Goal: Task Accomplishment & Management: Complete application form

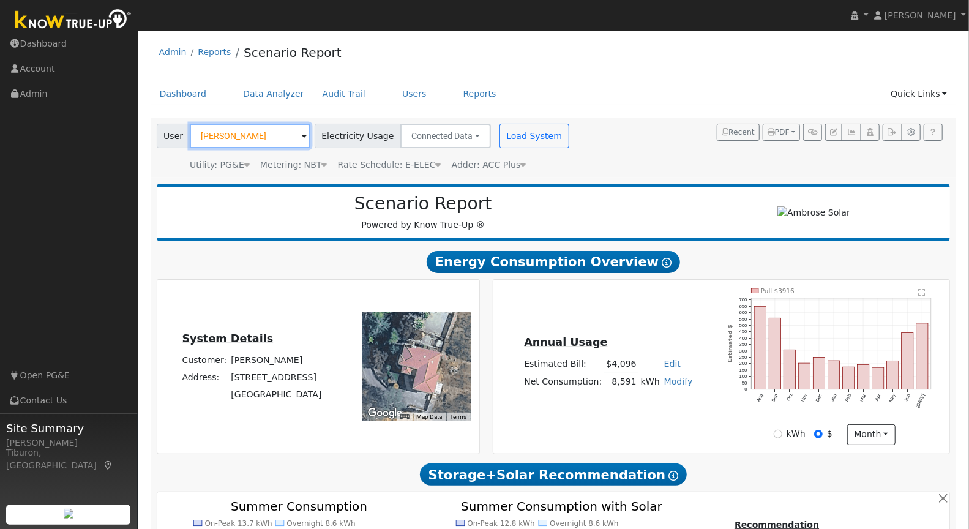
click at [215, 140] on input "Veronica Chinn" at bounding box center [250, 136] width 121 height 24
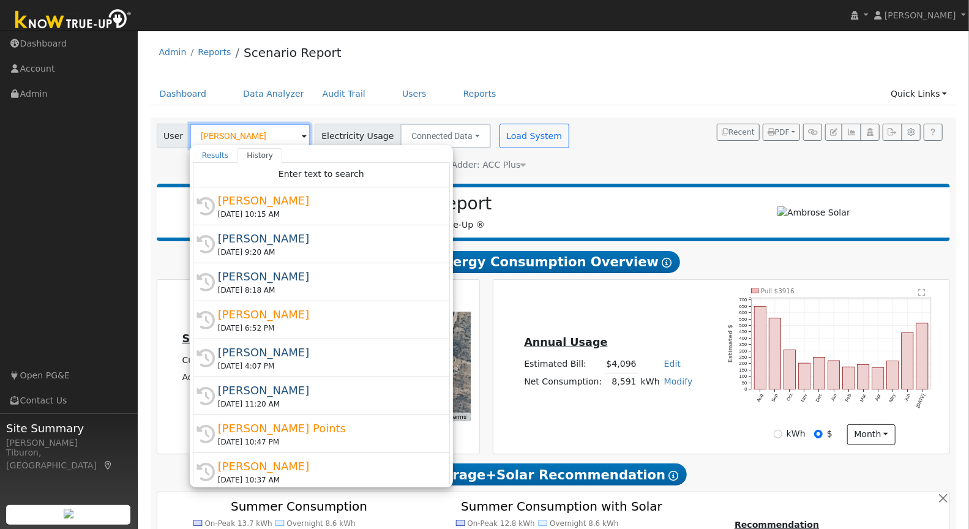
click at [215, 140] on input "Veronica Chinn" at bounding box center [250, 136] width 121 height 24
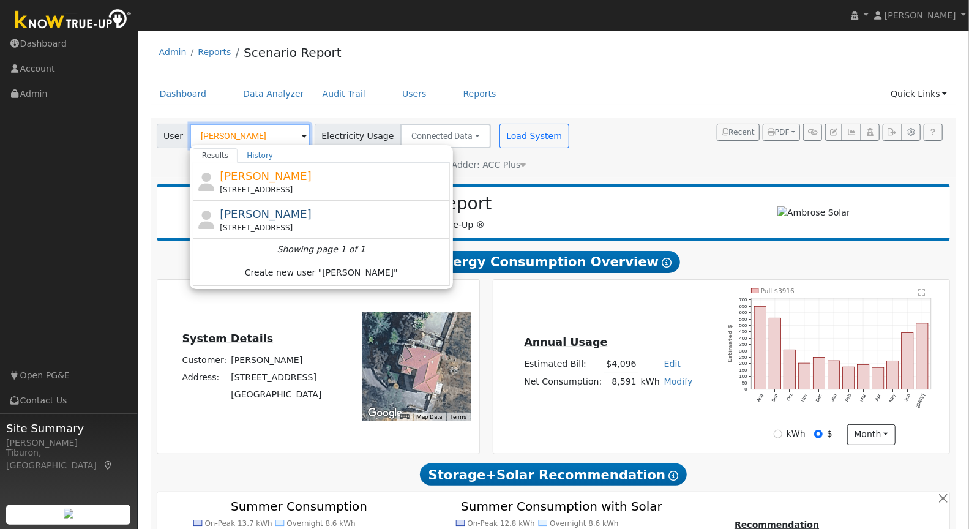
type input "Phil Salter"
click at [287, 178] on div "Phil Salter 12865 Ridge Road, Grass Valley, CA 95945" at bounding box center [333, 182] width 227 height 28
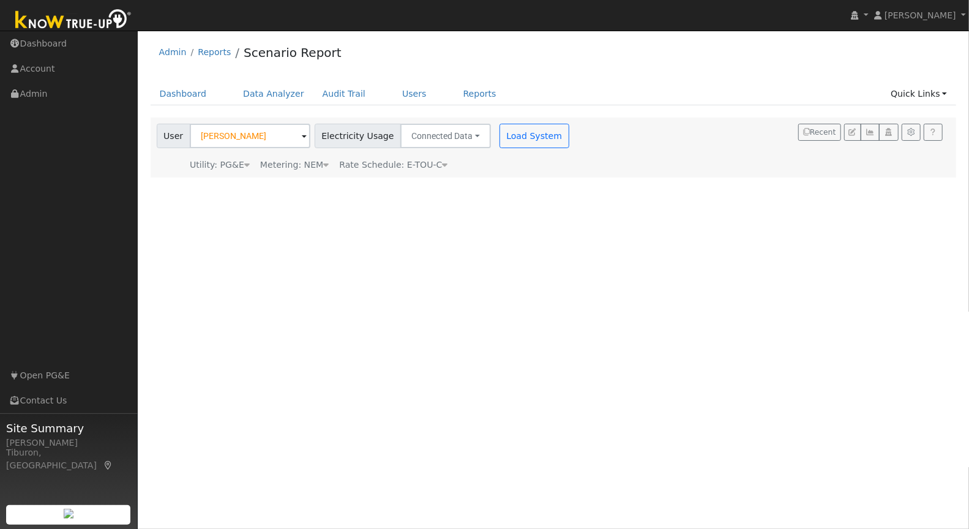
click at [309, 167] on div "Metering: NEM" at bounding box center [294, 165] width 69 height 13
click at [326, 190] on button "NEM" at bounding box center [345, 183] width 48 height 24
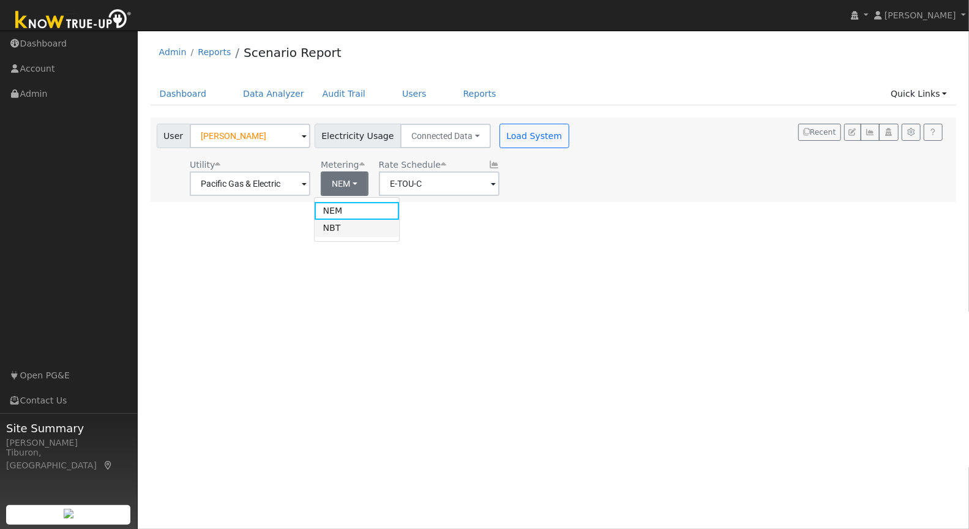
click at [348, 234] on link "NBT" at bounding box center [357, 228] width 85 height 17
type input "E-ELEC"
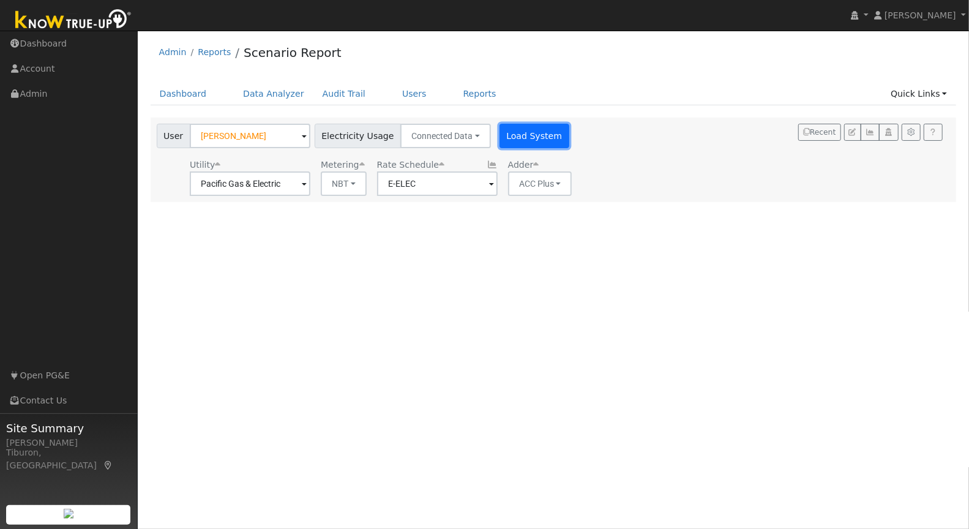
click at [528, 131] on button "Load System" at bounding box center [535, 136] width 70 height 24
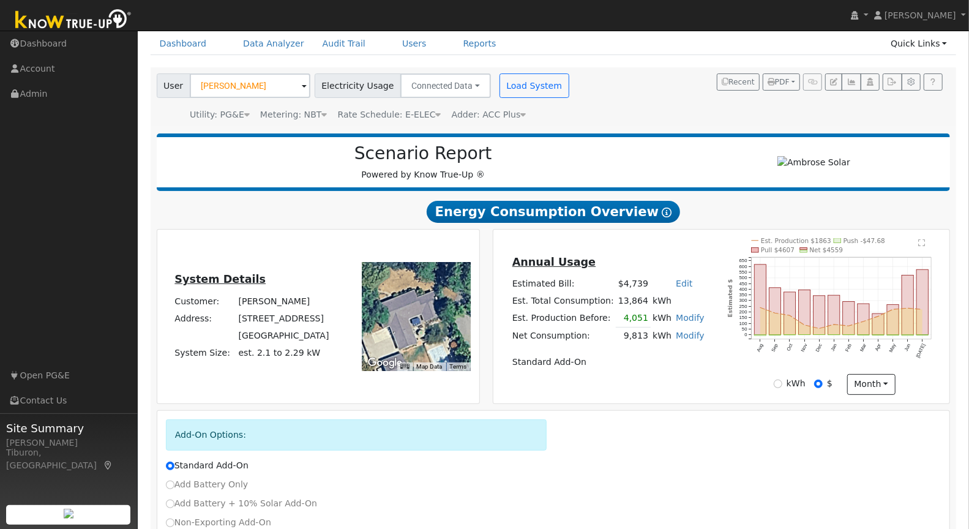
scroll to position [132, 0]
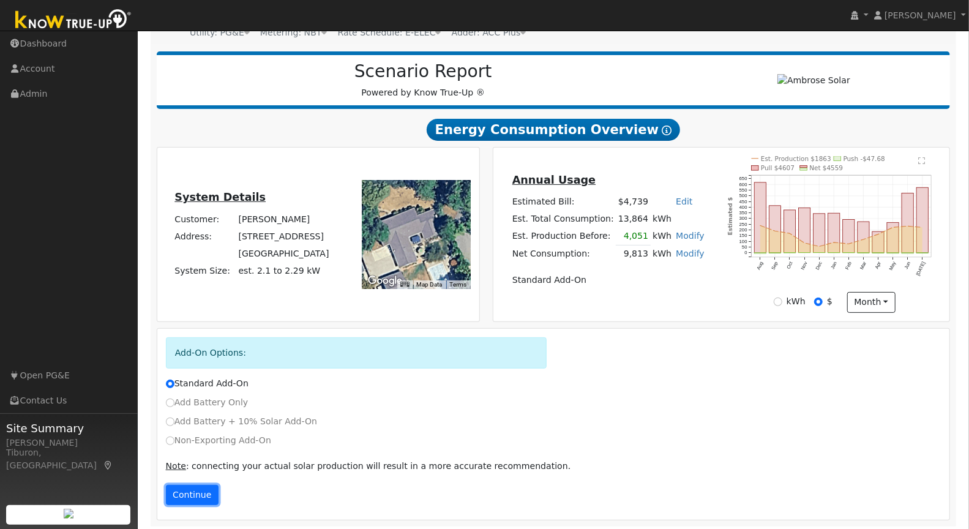
click at [197, 490] on button "Continue" at bounding box center [192, 495] width 53 height 21
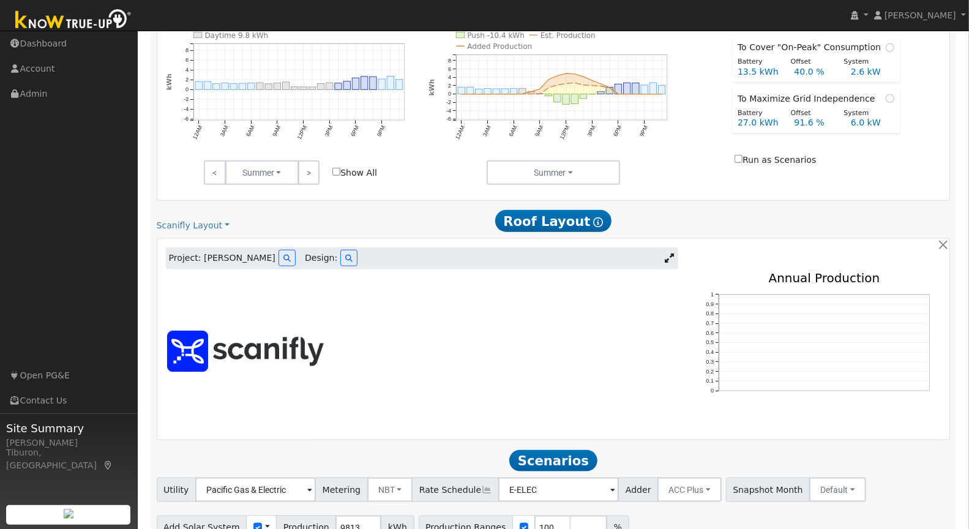
scroll to position [697, 0]
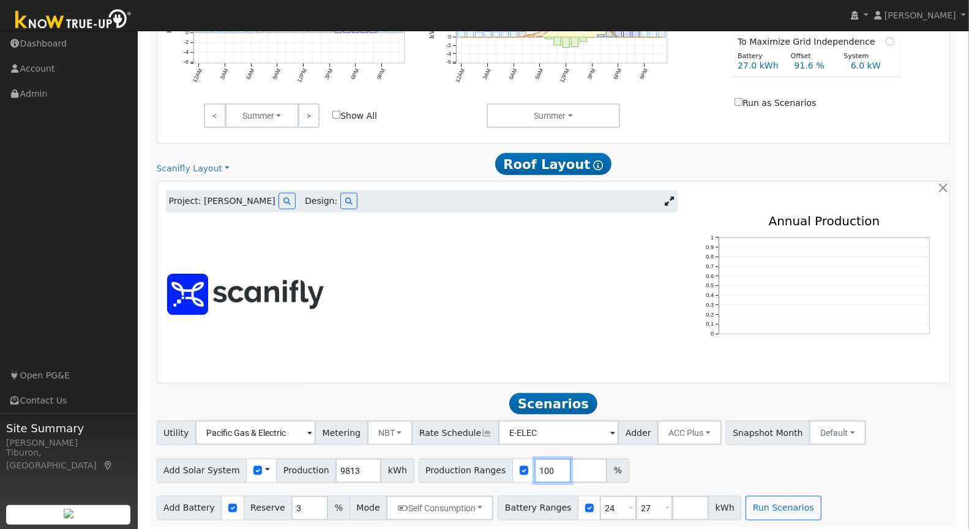
drag, startPoint x: 538, startPoint y: 469, endPoint x: 465, endPoint y: 461, distance: 73.3
click at [465, 461] on div "Production Ranges 100 %" at bounding box center [524, 471] width 211 height 24
type input "169"
drag, startPoint x: 604, startPoint y: 505, endPoint x: 574, endPoint y: 505, distance: 29.4
click at [574, 505] on div "Battery Ranges 24 Overrides Reserve % Mode None None Self Consumption Peak Savi…" at bounding box center [620, 508] width 244 height 24
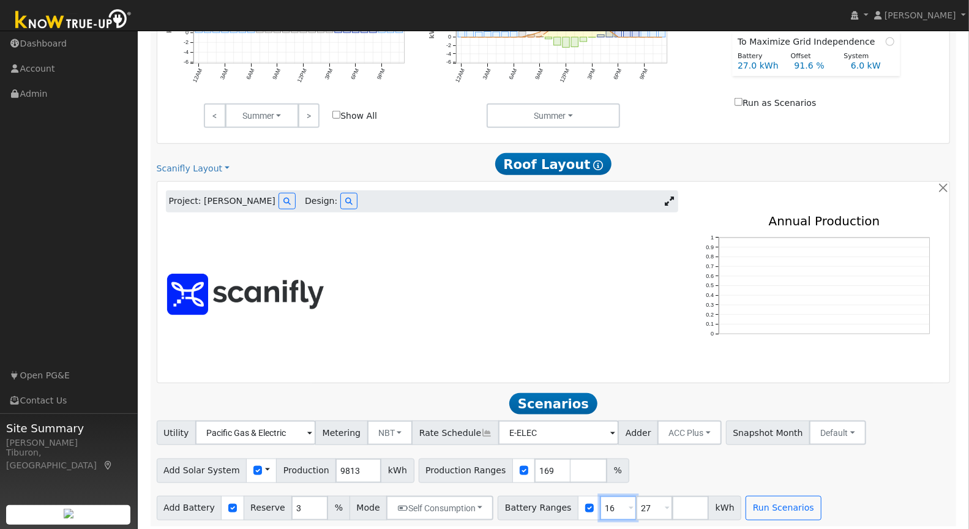
type input "16"
drag, startPoint x: 642, startPoint y: 500, endPoint x: 612, endPoint y: 503, distance: 30.2
click at [612, 503] on div "Battery Ranges 16 Overrides Reserve % Mode None None Self Consumption Peak Savi…" at bounding box center [620, 508] width 244 height 24
type input "24"
click at [672, 504] on input "number" at bounding box center [690, 508] width 37 height 24
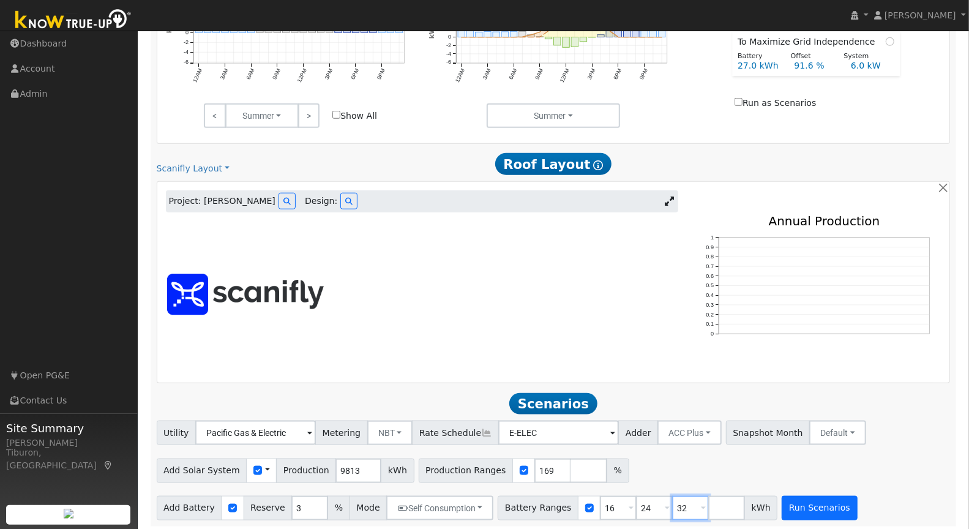
type input "32"
click at [782, 500] on button "Run Scenarios" at bounding box center [819, 508] width 75 height 24
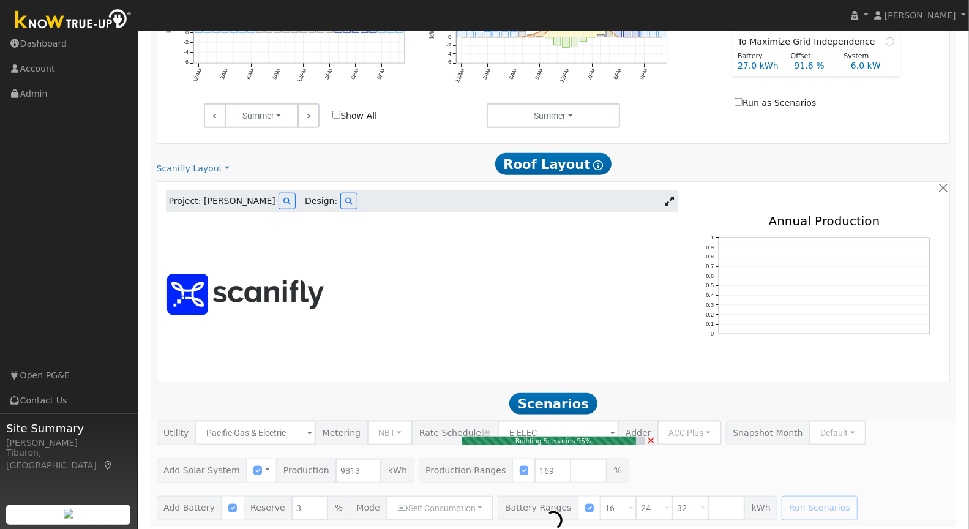
type input "$38,696"
type input "$28,800"
type input "$20,249"
type input "11.1"
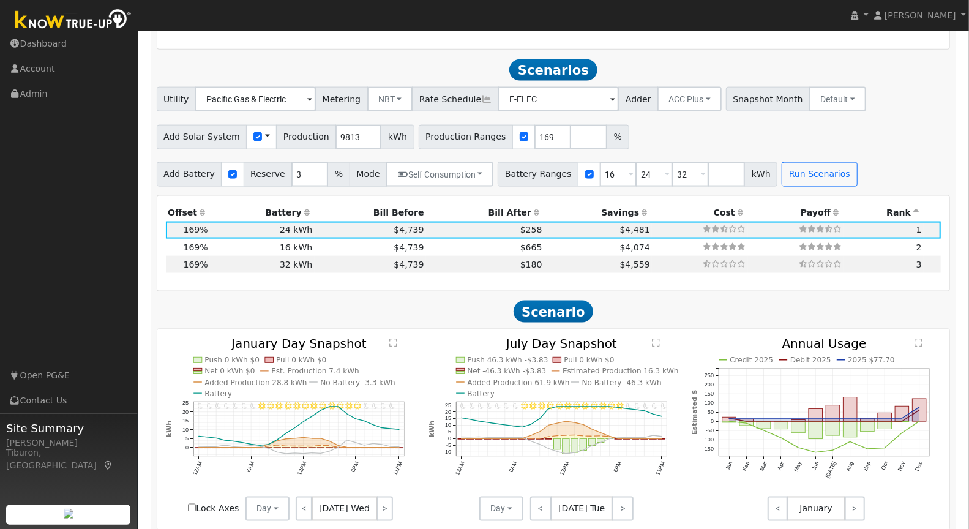
scroll to position [1049, 0]
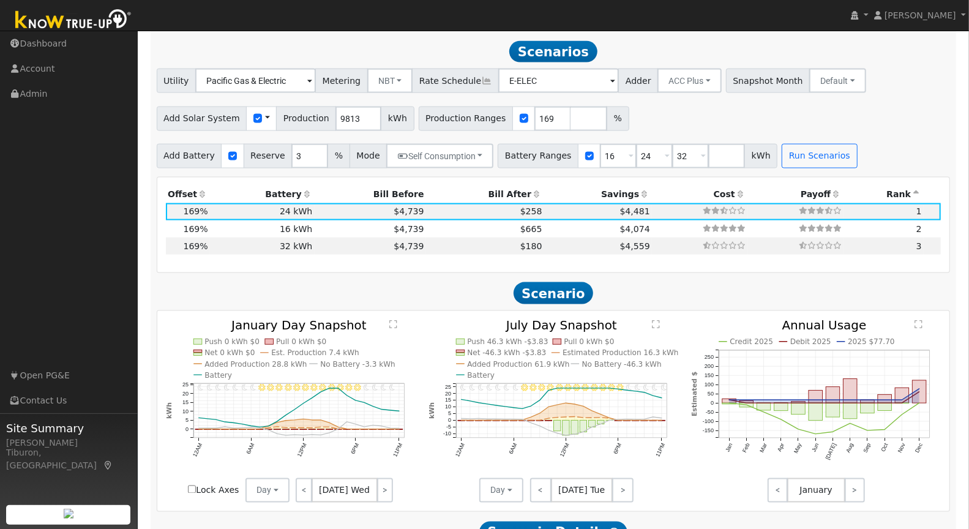
click at [493, 186] on th "Bill After" at bounding box center [485, 194] width 118 height 17
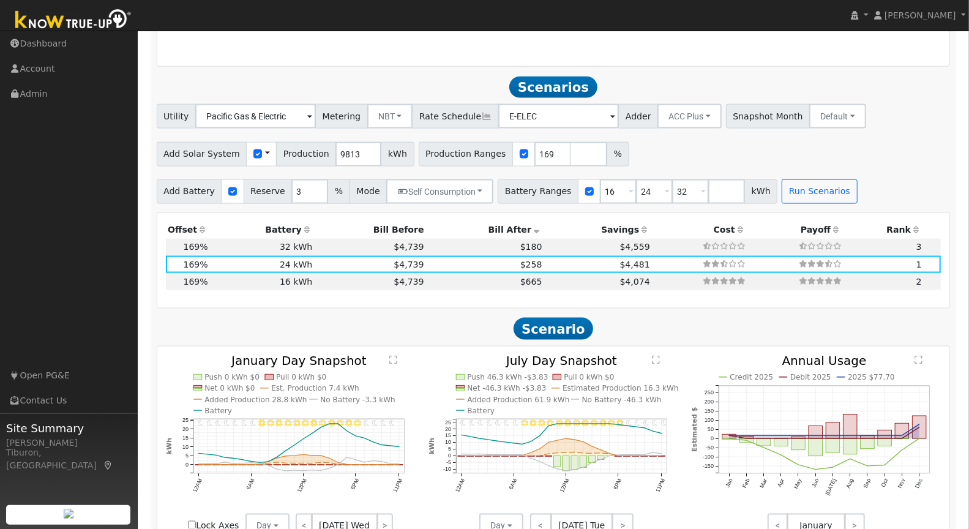
scroll to position [1014, 0]
click at [535, 144] on input "169" at bounding box center [552, 153] width 37 height 24
click at [535, 151] on input "169" at bounding box center [552, 153] width 37 height 24
type input "169.5"
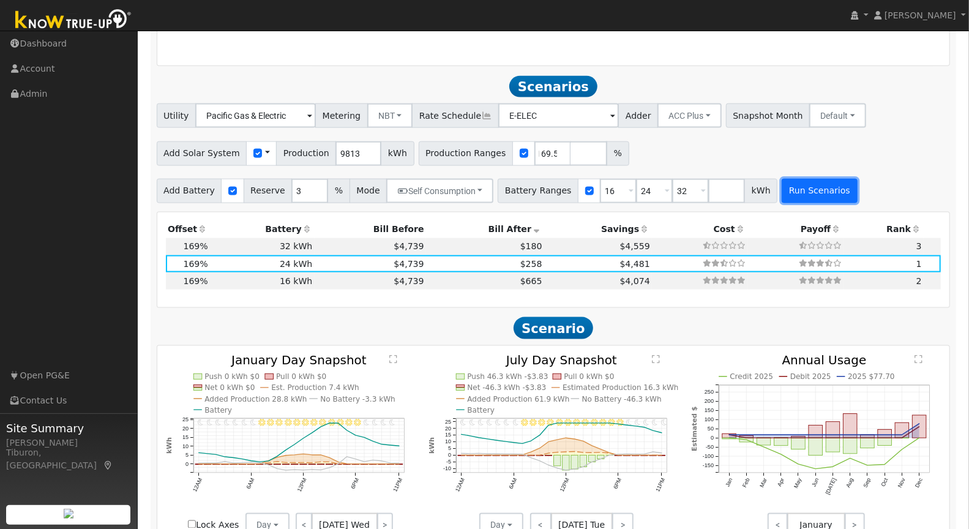
click at [816, 188] on button "Run Scenarios" at bounding box center [819, 191] width 75 height 24
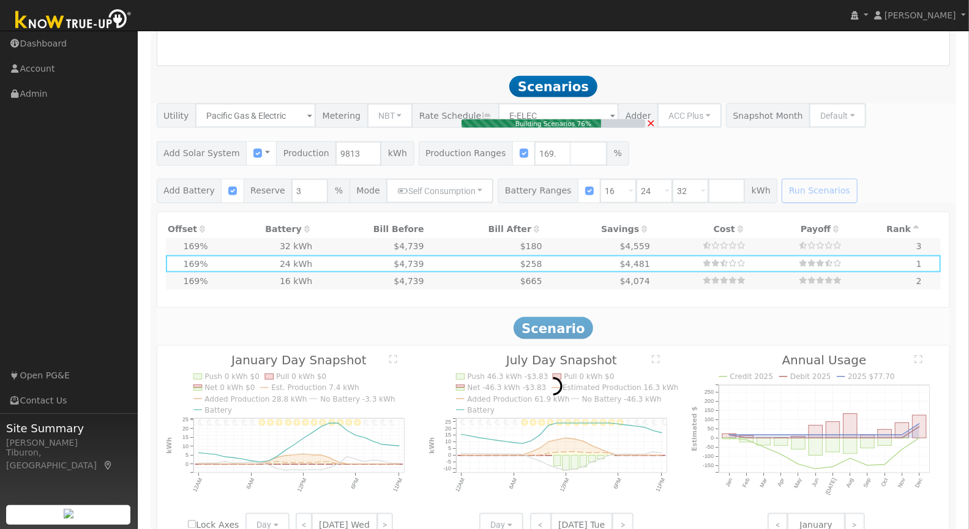
type input "$38,810"
type input "$20,283"
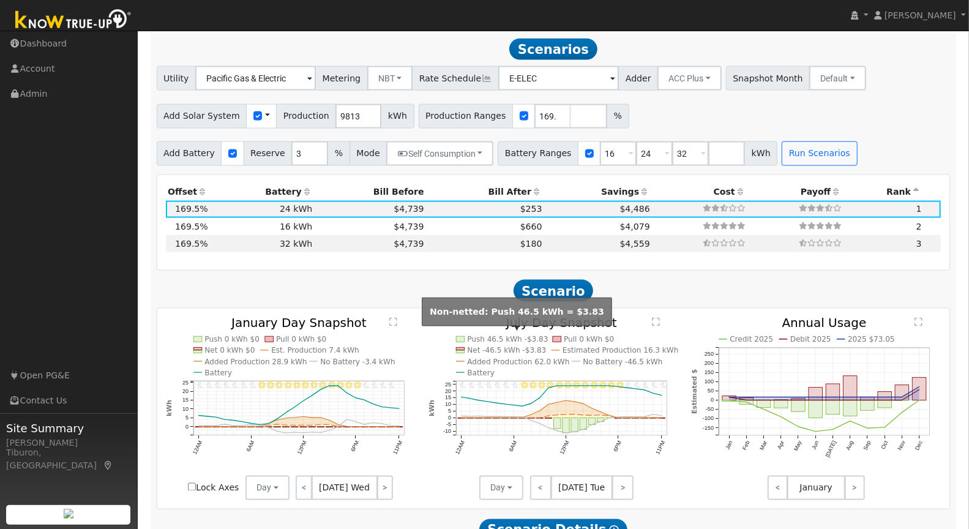
scroll to position [1051, 0]
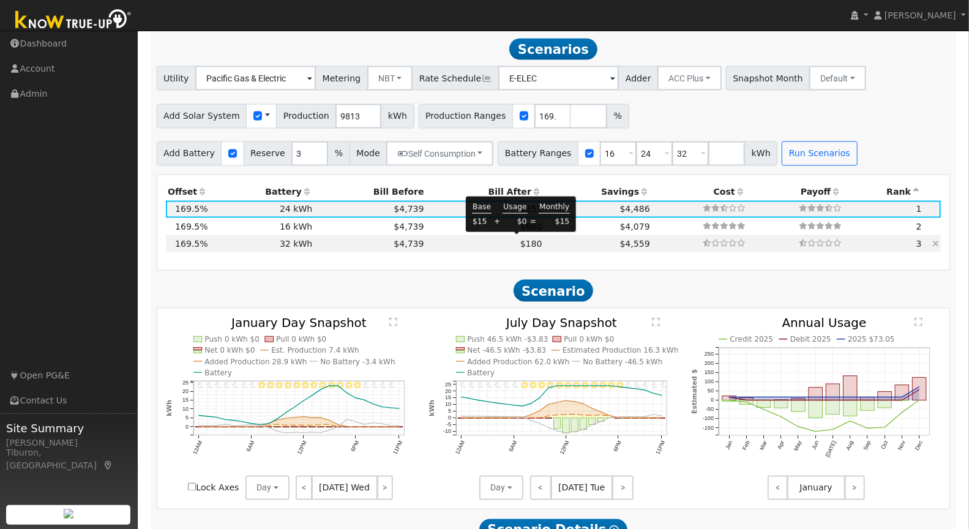
click at [520, 242] on span "$180" at bounding box center [531, 244] width 22 height 10
type input "$38,400"
type input "$23,163"
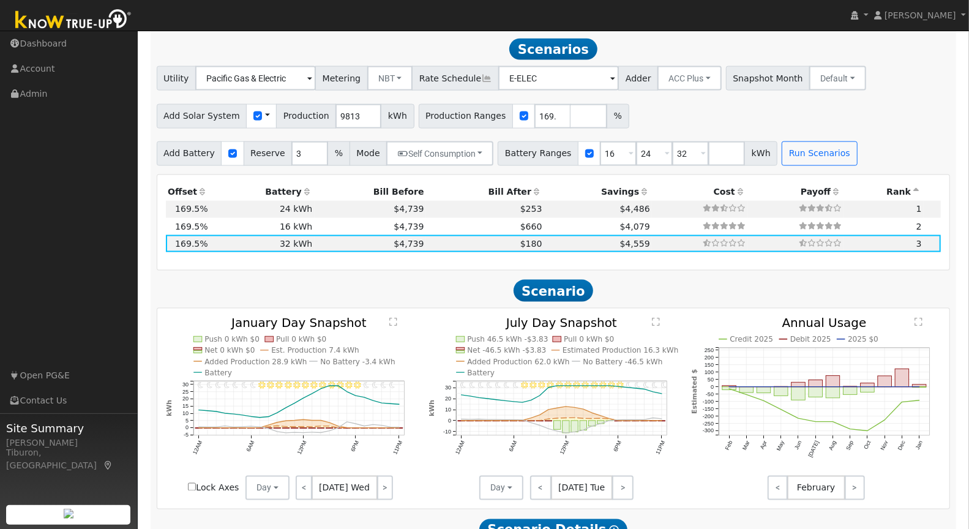
click at [391, 318] on text "" at bounding box center [393, 322] width 8 height 9
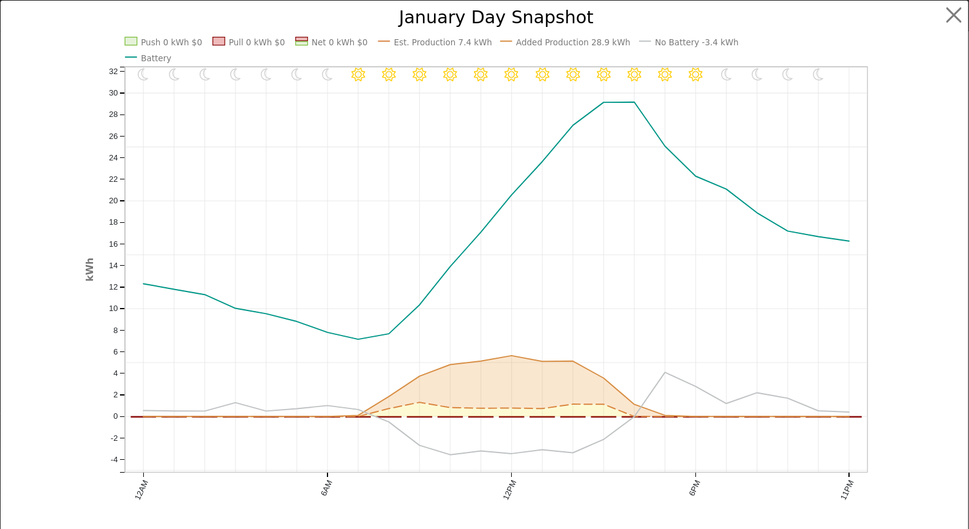
scroll to position [1055, 0]
click at [953, 11] on button "button" at bounding box center [964, 15] width 23 height 23
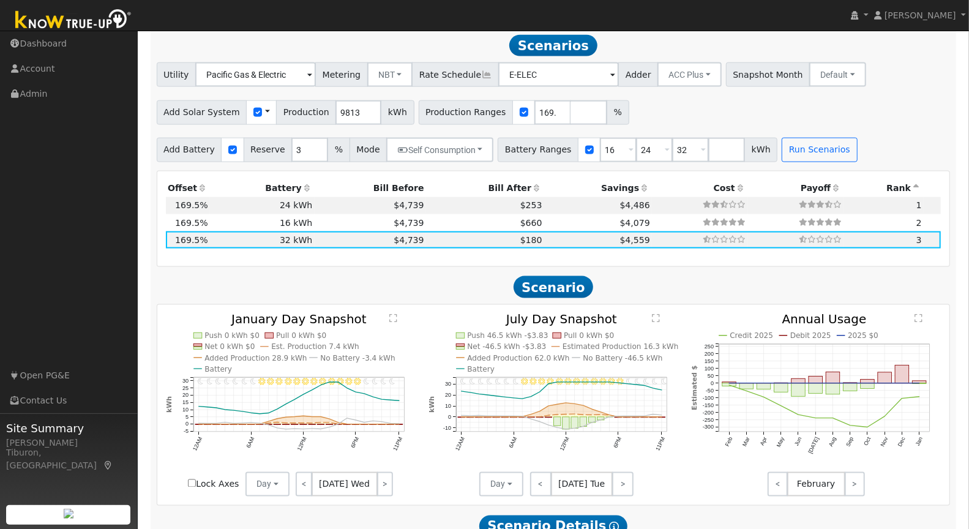
click at [657, 314] on text "" at bounding box center [656, 318] width 8 height 9
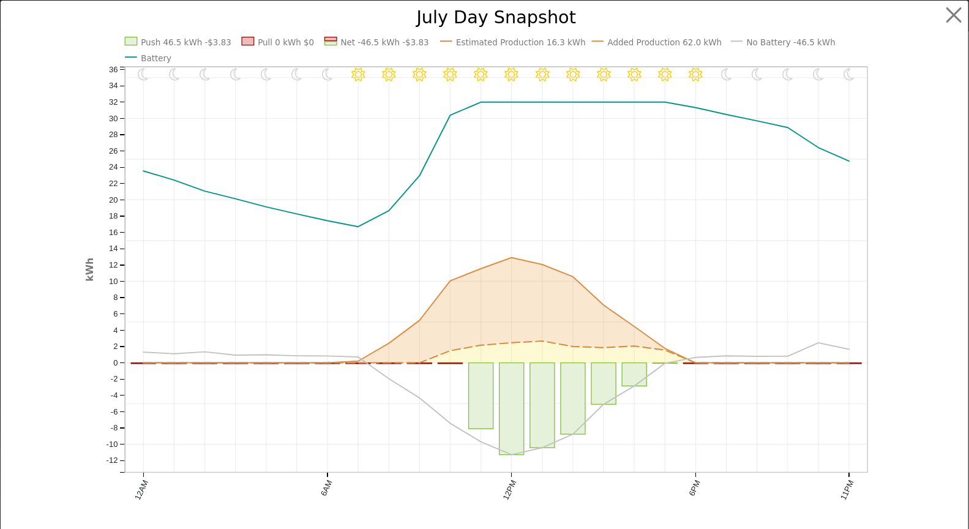
scroll to position [1059, 0]
click at [953, 13] on button "button" at bounding box center [964, 15] width 23 height 23
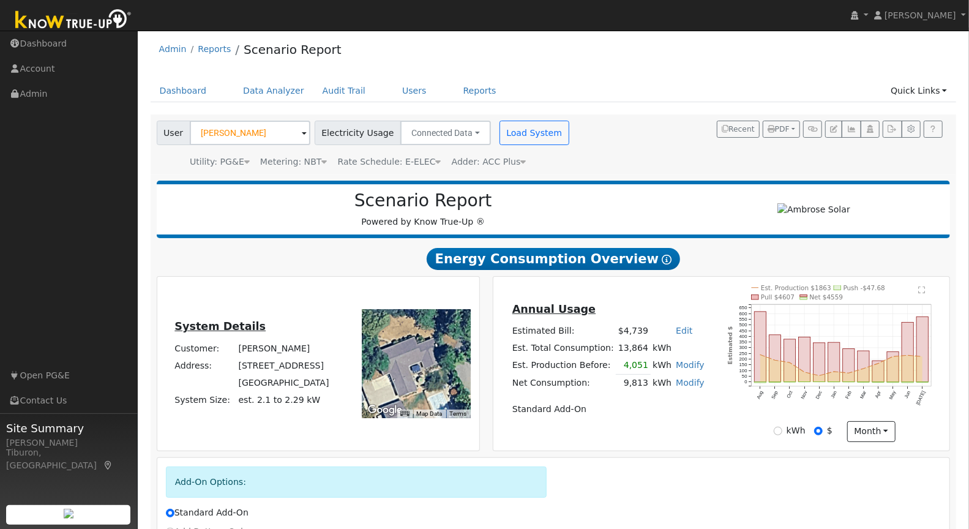
scroll to position [0, 0]
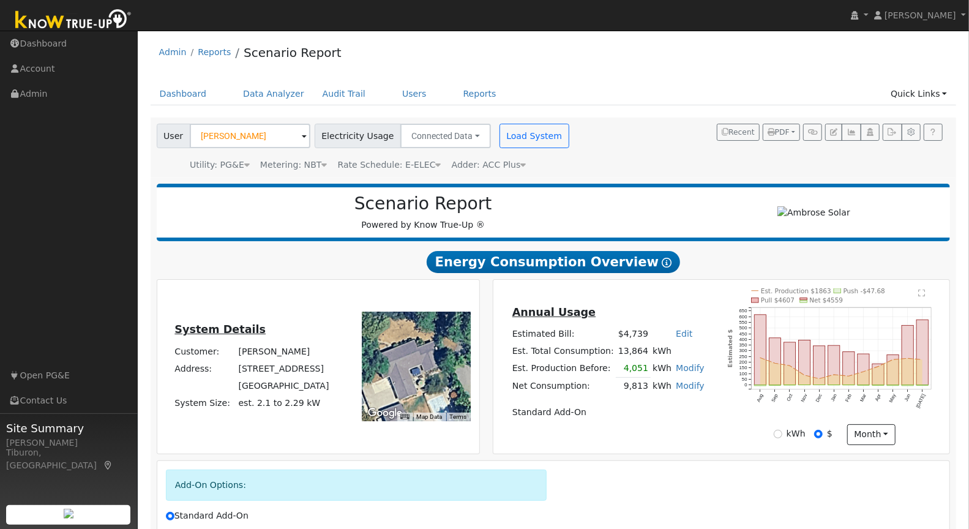
click at [261, 89] on link "Data Analyzer" at bounding box center [274, 94] width 80 height 23
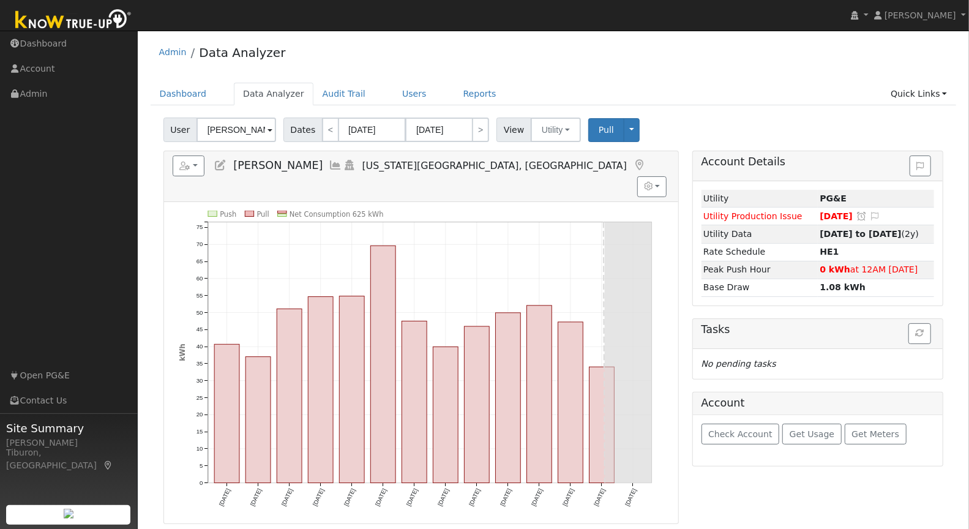
click at [239, 135] on input "James Myers" at bounding box center [237, 130] width 80 height 24
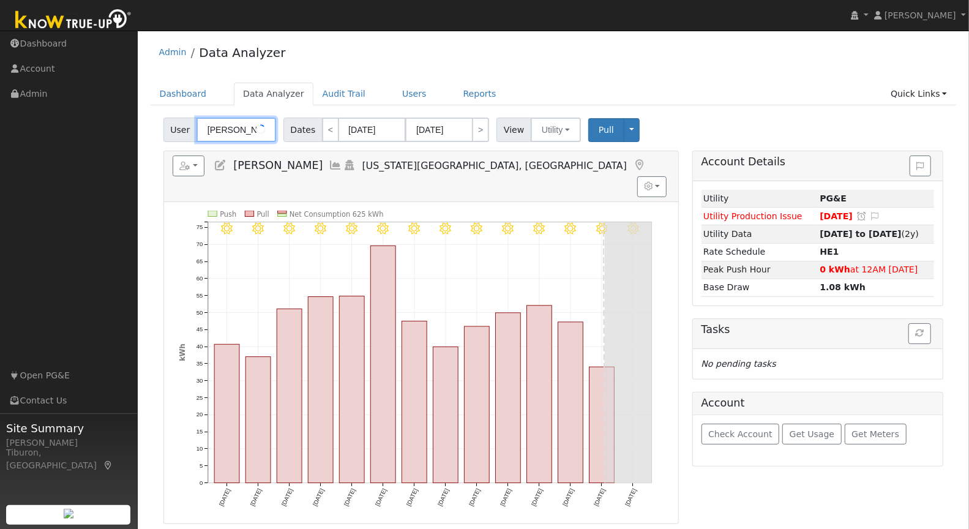
click at [239, 135] on input "James Myers" at bounding box center [237, 130] width 80 height 24
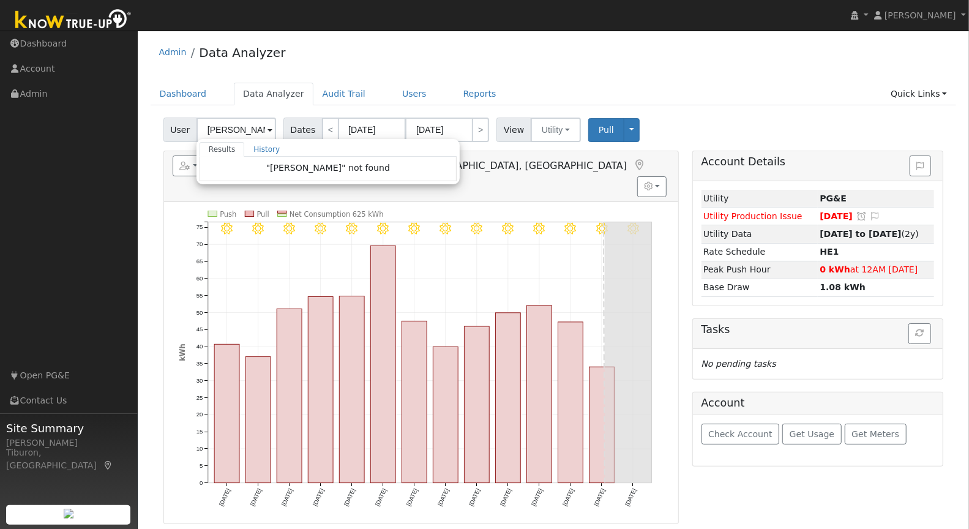
click at [558, 78] on div "Admin Data Analyzer Dashboard Data Analyzer Audit Trail Users Reports Quick Lin…" at bounding box center [553, 354] width 819 height 635
type input "James Myers"
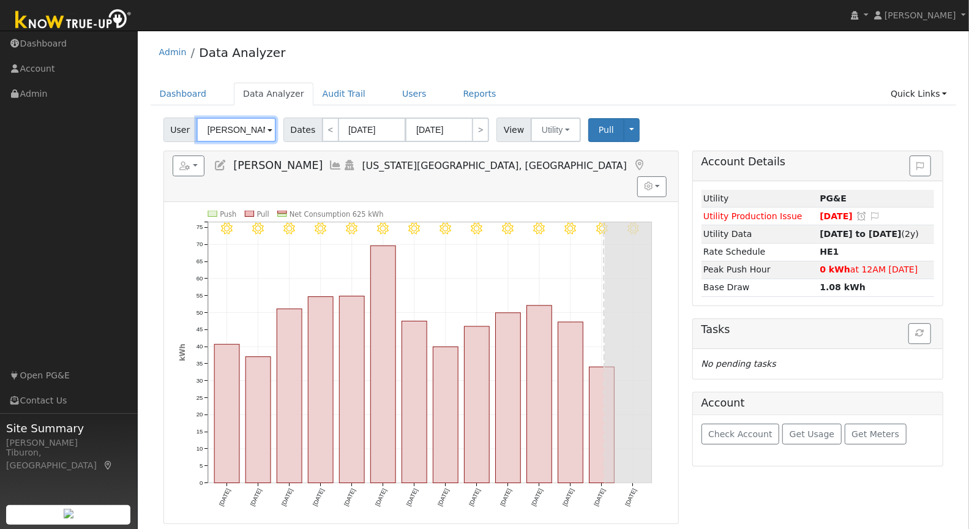
click at [225, 129] on input "James Myers" at bounding box center [237, 130] width 80 height 24
type input "a"
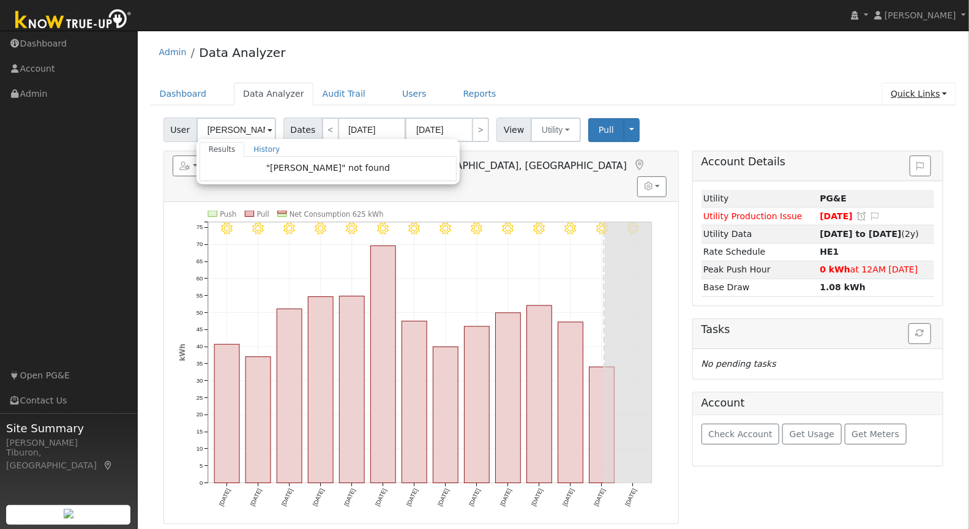
click at [907, 90] on link "Quick Links" at bounding box center [919, 94] width 75 height 23
type input "James Myers"
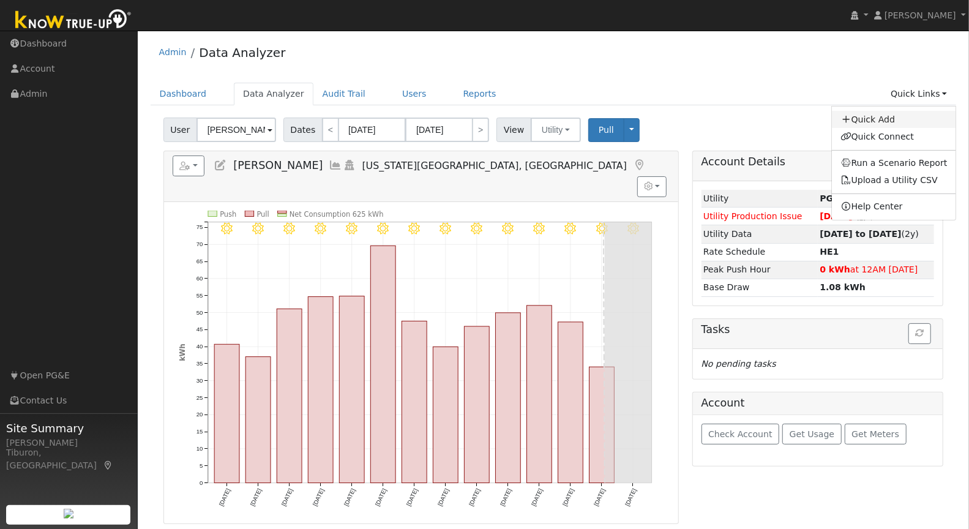
click at [906, 115] on link "Quick Add" at bounding box center [894, 119] width 124 height 17
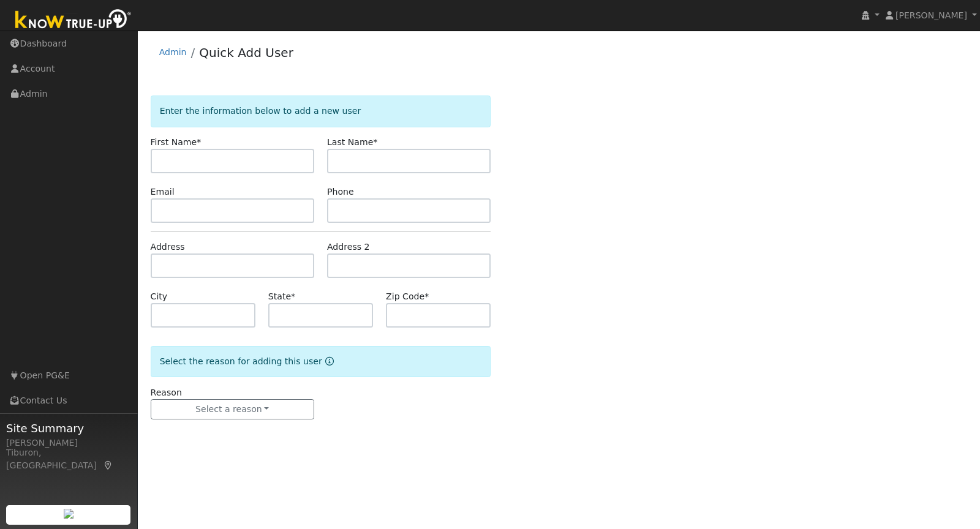
click at [172, 162] on input "text" at bounding box center [232, 161] width 163 height 24
type input "Karli"
type input "[PERSON_NAME]"
click at [179, 274] on input "text" at bounding box center [232, 265] width 163 height 24
paste input "[STREET_ADDRESS]"
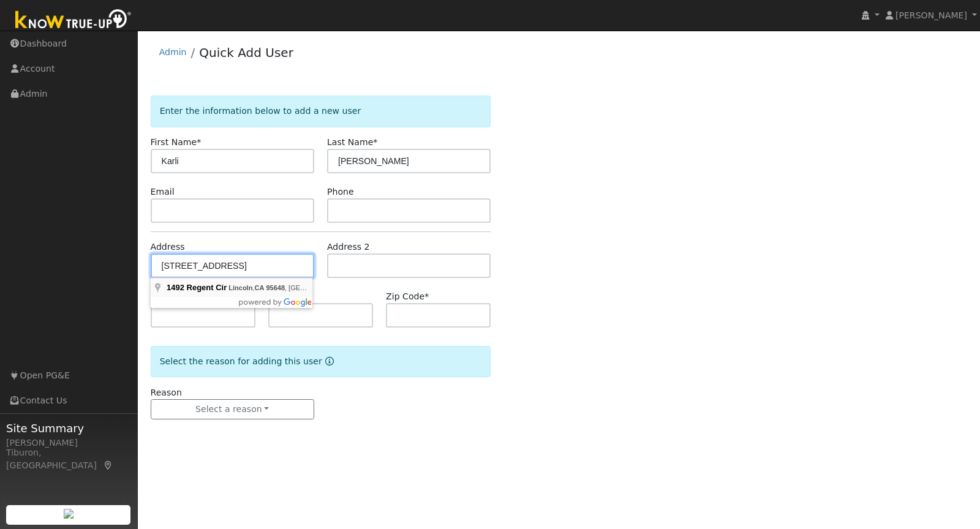
type input "[STREET_ADDRESS]"
type input "Lincoln"
type input "CA"
type input "95648"
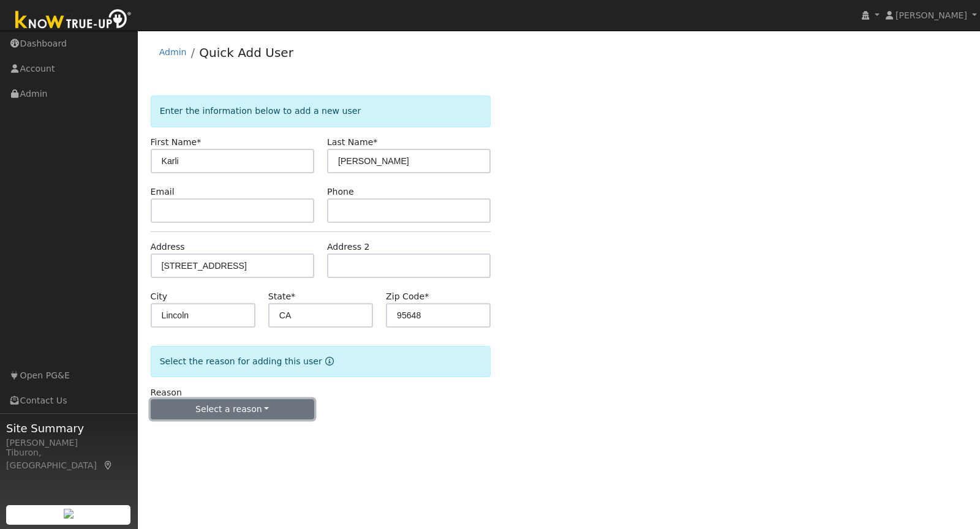
click at [253, 408] on button "Select a reason" at bounding box center [232, 409] width 163 height 21
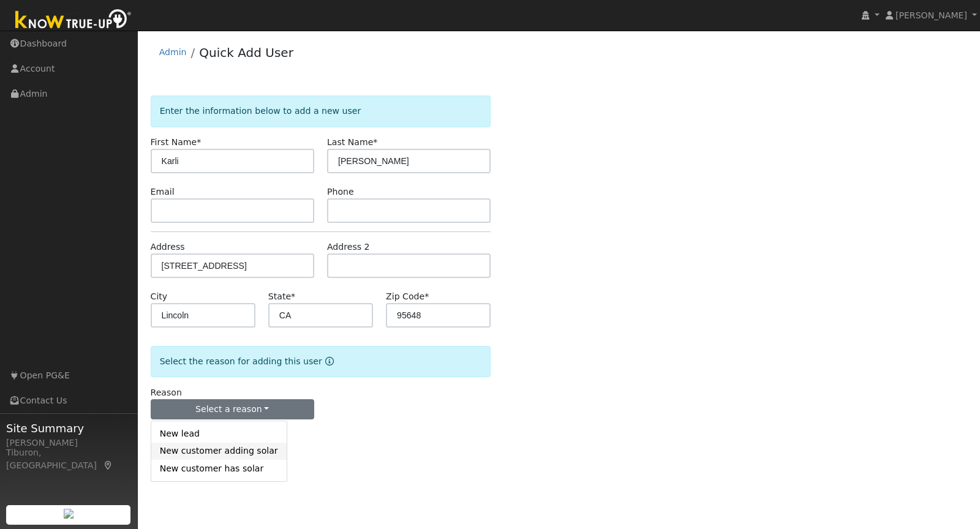
click at [229, 454] on link "New customer adding solar" at bounding box center [218, 451] width 135 height 17
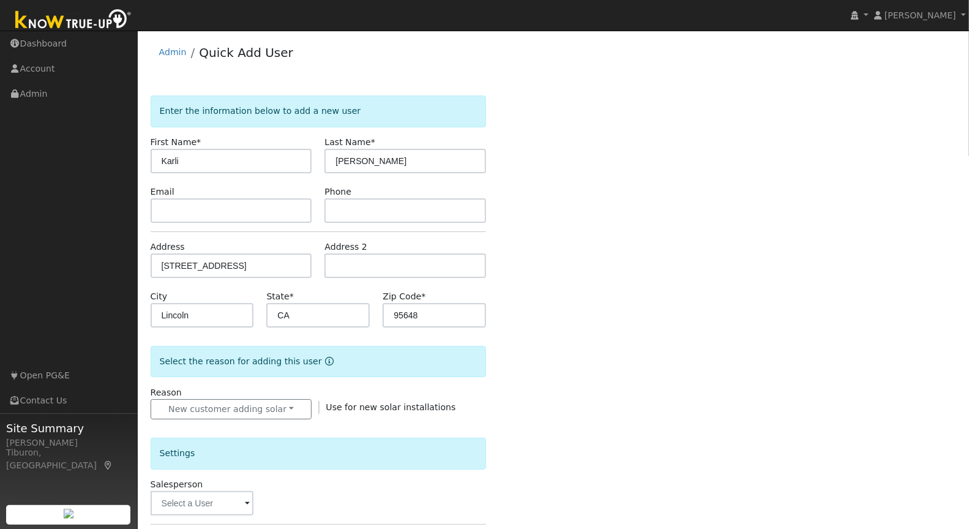
scroll to position [110, 0]
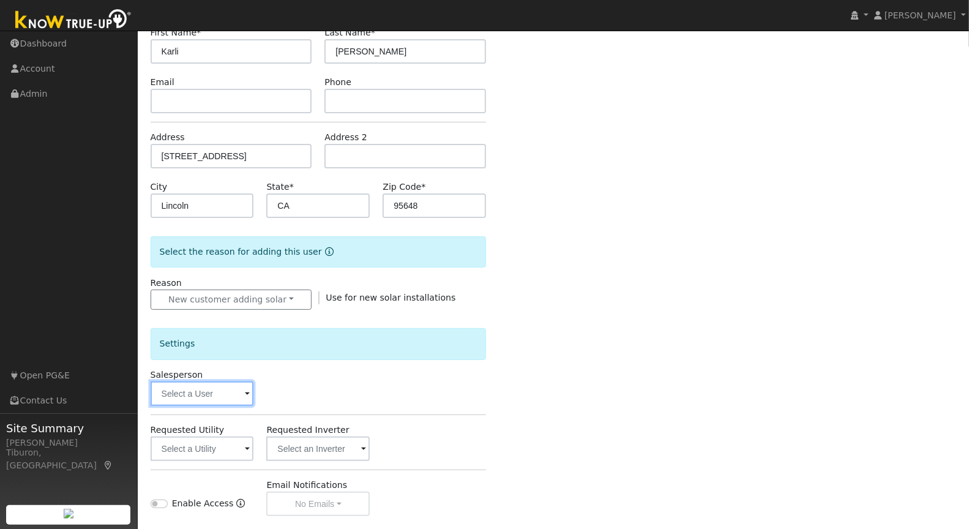
click at [197, 390] on input "text" at bounding box center [202, 393] width 103 height 24
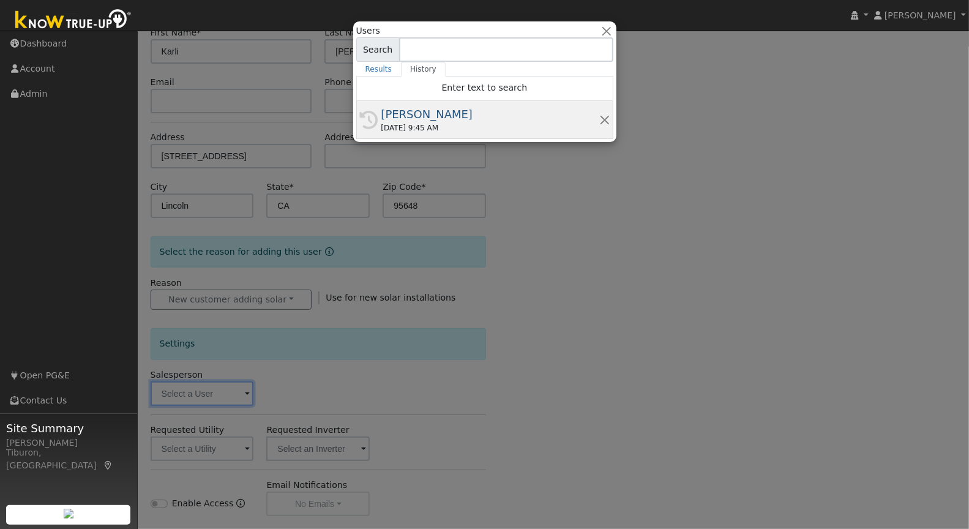
click at [432, 109] on div "[PERSON_NAME]" at bounding box center [490, 114] width 218 height 17
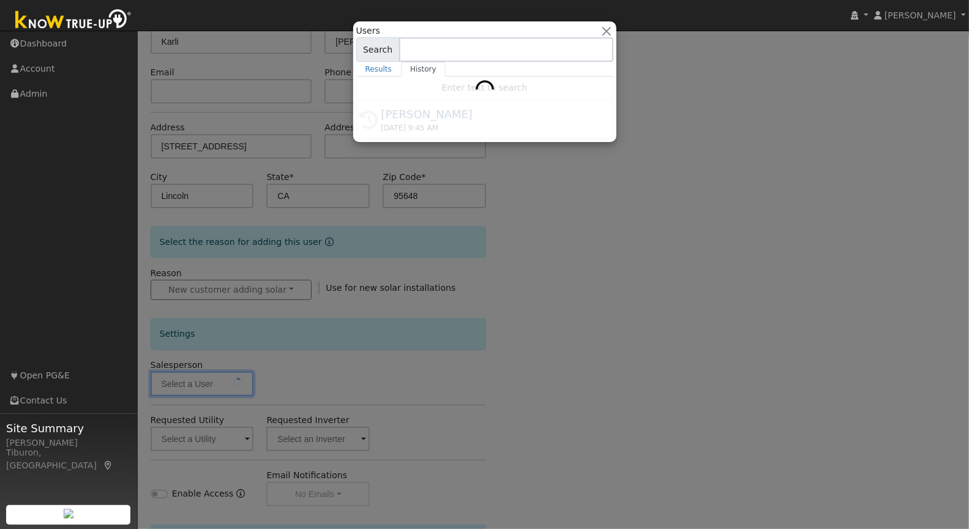
type input "[PERSON_NAME]"
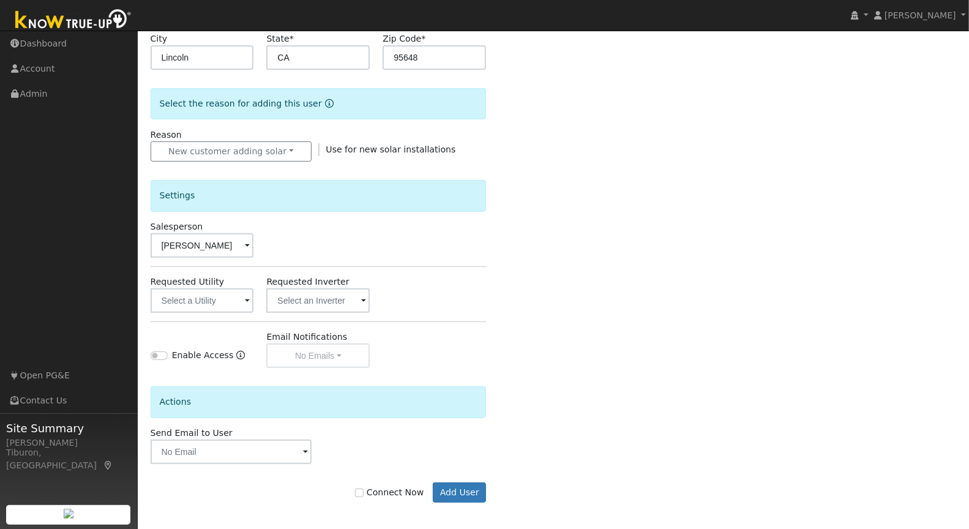
scroll to position [258, 0]
click at [474, 489] on button "Add User" at bounding box center [459, 492] width 53 height 21
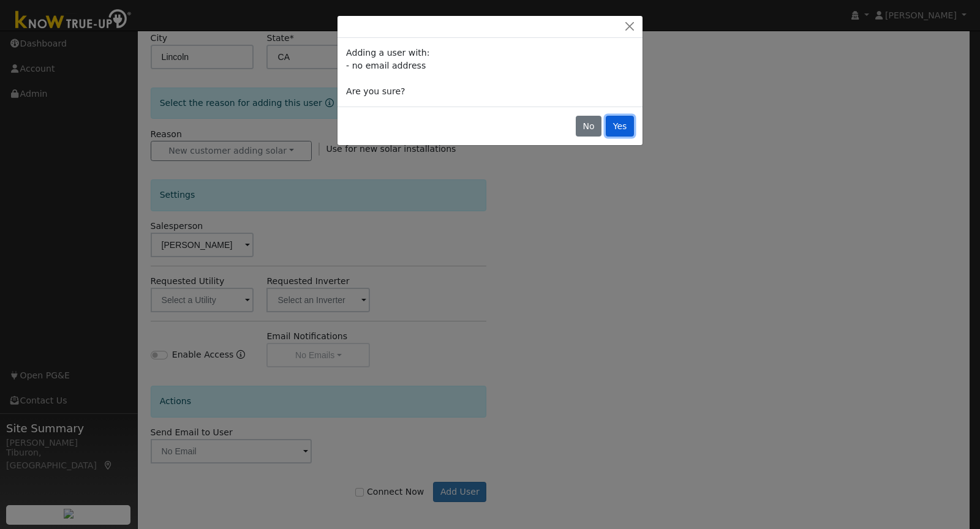
click at [631, 121] on button "Yes" at bounding box center [620, 126] width 28 height 21
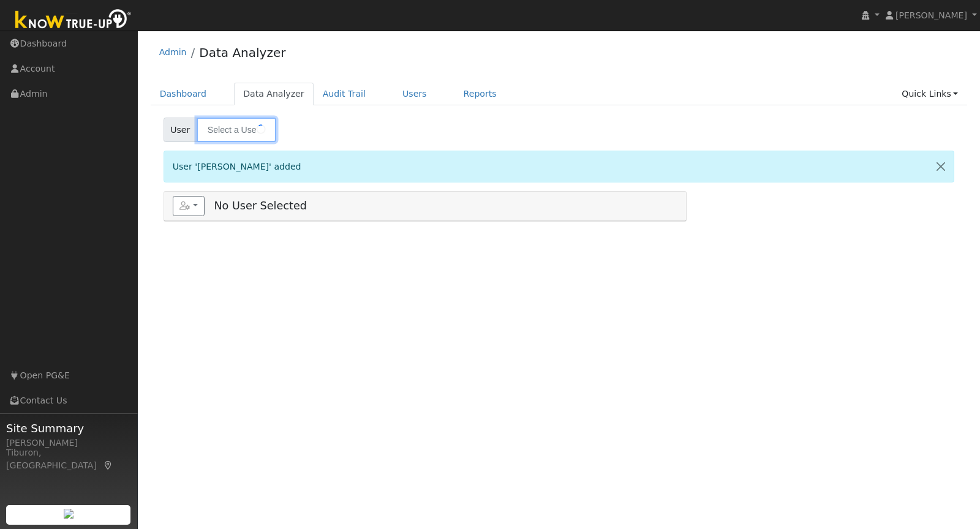
type input "Karli Barker"
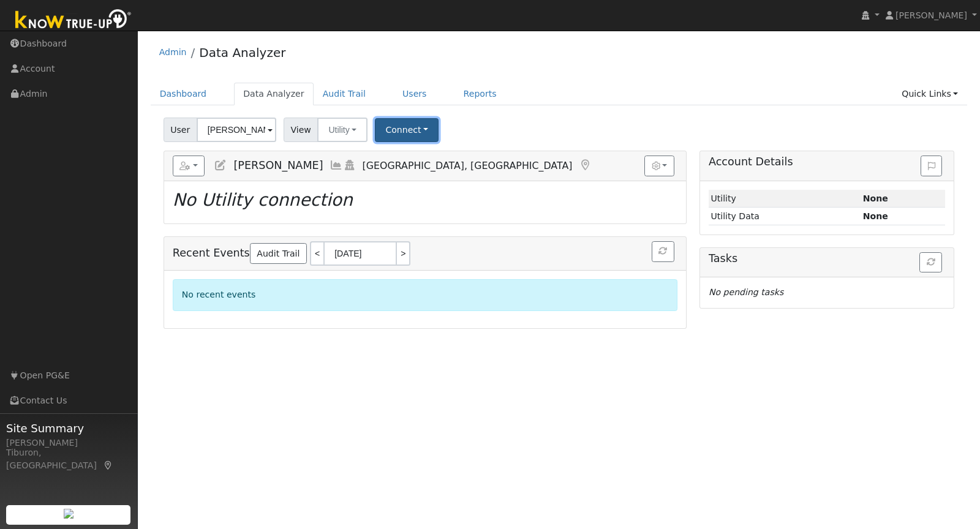
click at [414, 132] on button "Connect" at bounding box center [407, 130] width 64 height 24
click at [412, 153] on link "Select a Provider" at bounding box center [423, 156] width 96 height 17
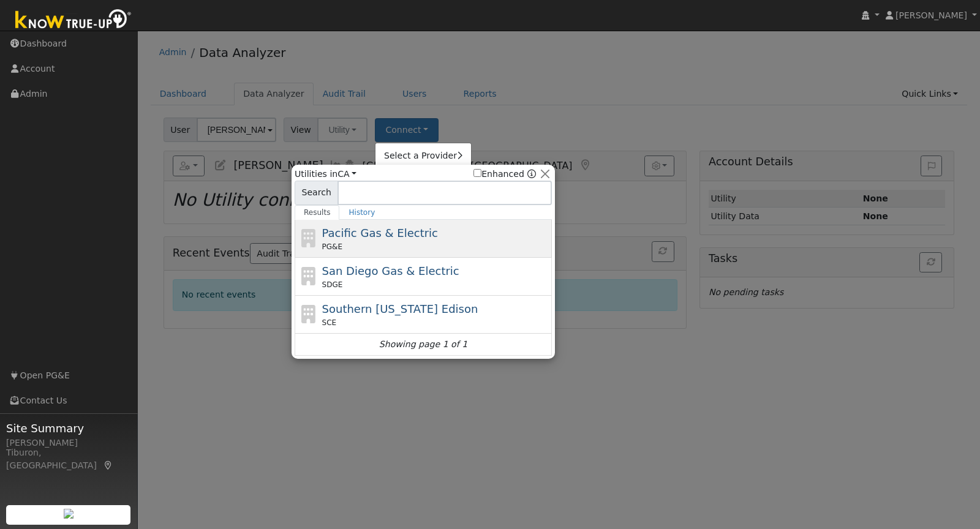
click at [382, 233] on span "Pacific Gas & Electric" at bounding box center [380, 233] width 116 height 13
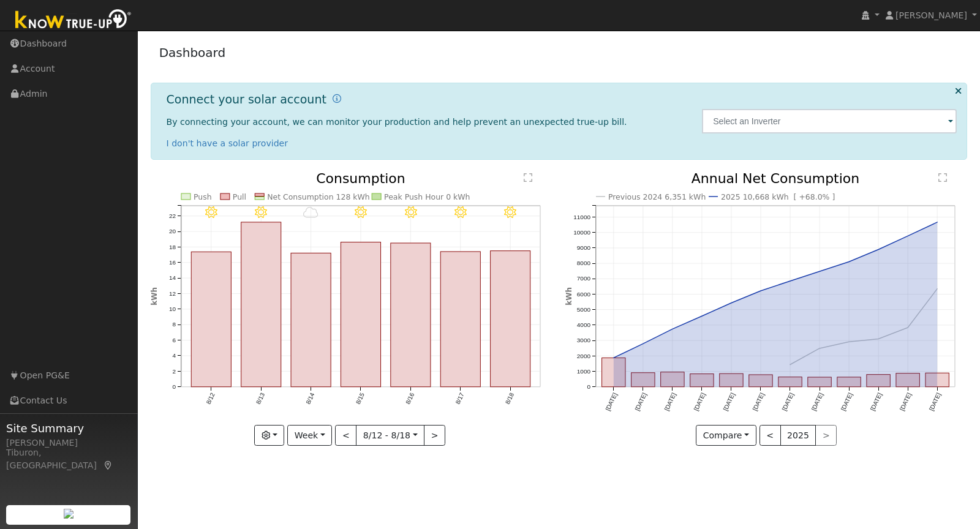
click at [84, 17] on img at bounding box center [73, 21] width 129 height 28
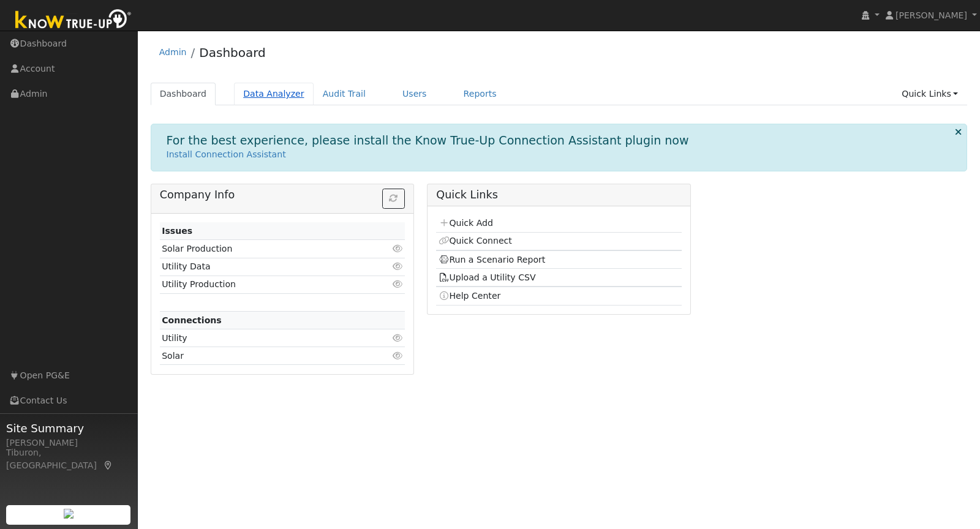
click at [270, 92] on link "Data Analyzer" at bounding box center [274, 94] width 80 height 23
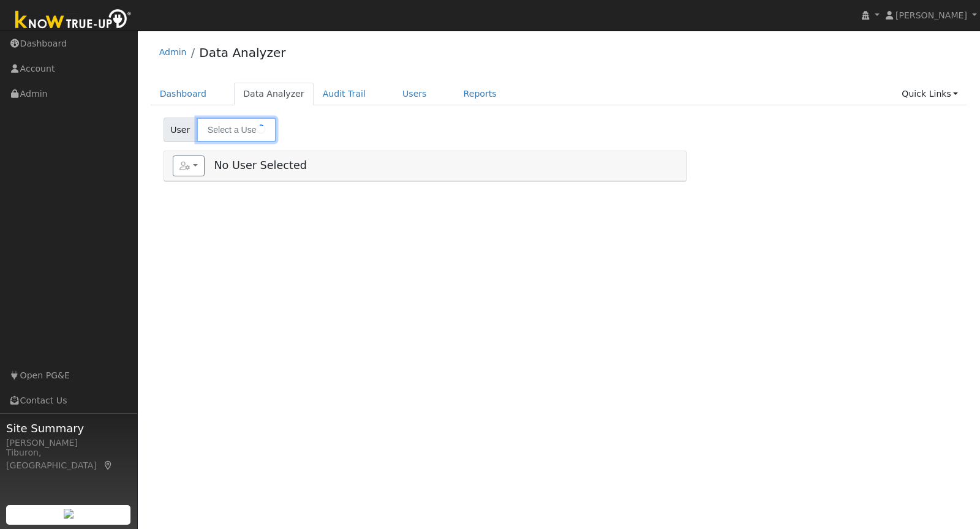
type input "[PERSON_NAME]"
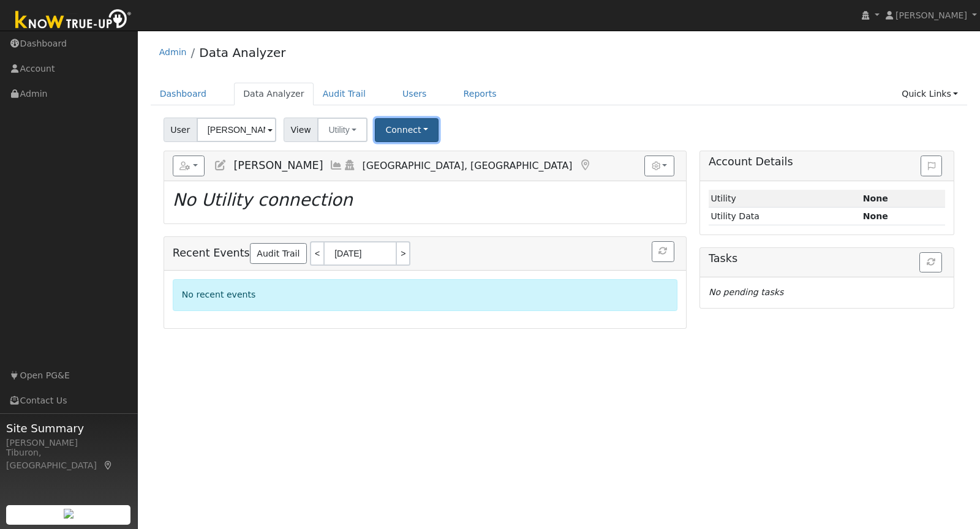
click at [413, 119] on button "Connect" at bounding box center [407, 130] width 64 height 24
click at [421, 179] on link "Quick Connect" at bounding box center [423, 182] width 96 height 17
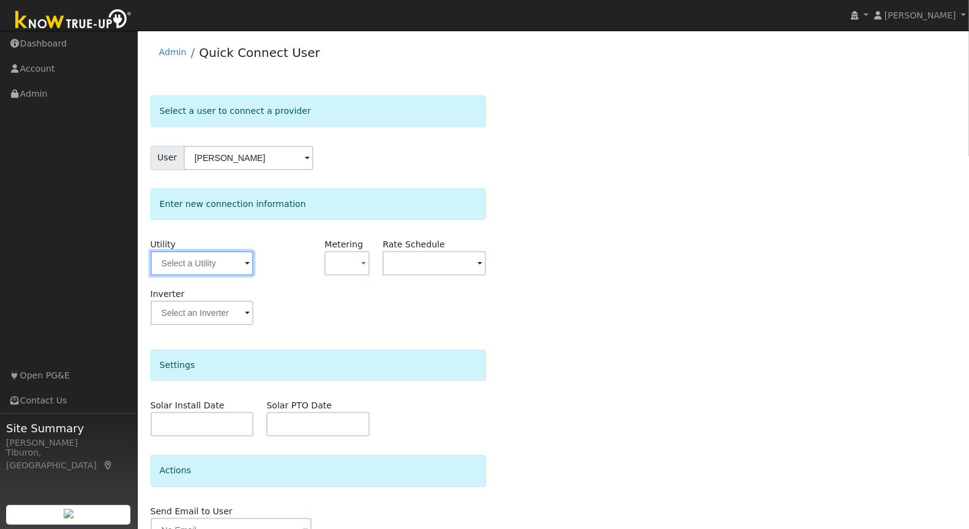
click at [193, 258] on input "text" at bounding box center [202, 263] width 103 height 24
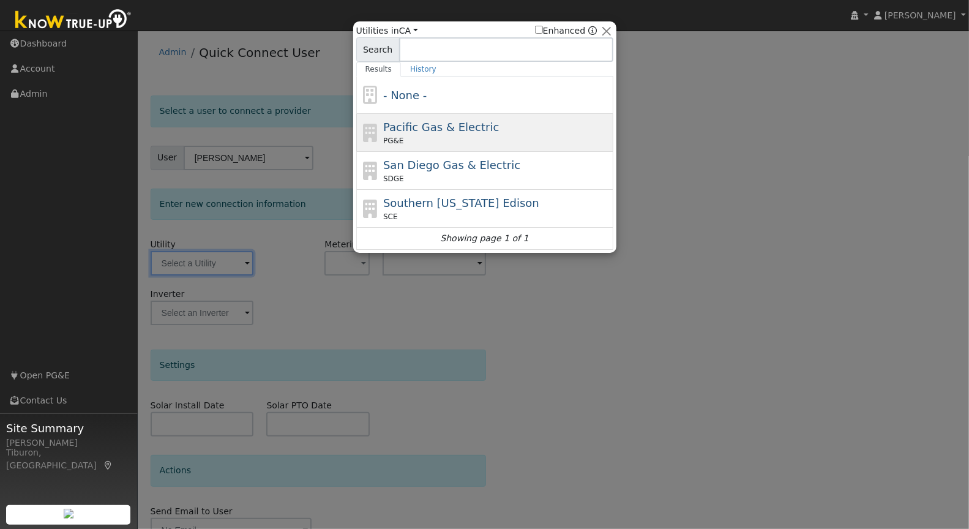
click at [454, 143] on div "PG&E" at bounding box center [496, 140] width 227 height 11
type input "PG&E"
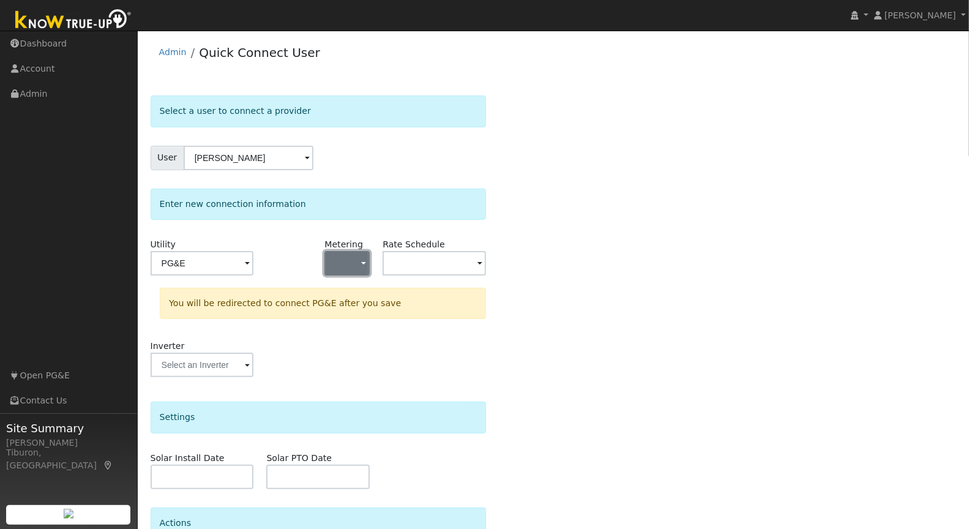
click at [349, 259] on button "button" at bounding box center [346, 263] width 45 height 24
click at [348, 324] on link "NBT" at bounding box center [368, 323] width 85 height 17
click at [254, 253] on input "text" at bounding box center [202, 263] width 103 height 24
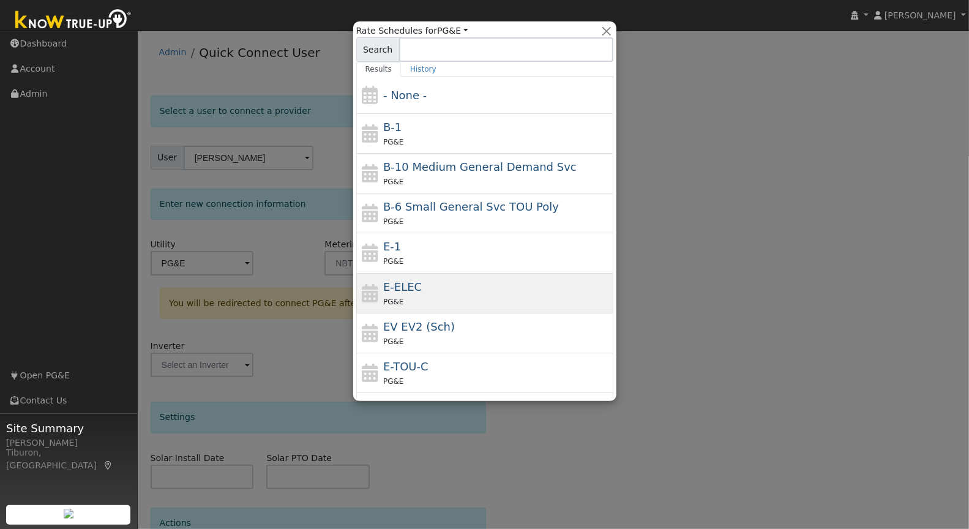
click at [446, 288] on div "E-ELEC PG&E" at bounding box center [496, 293] width 227 height 29
type input "E-ELEC"
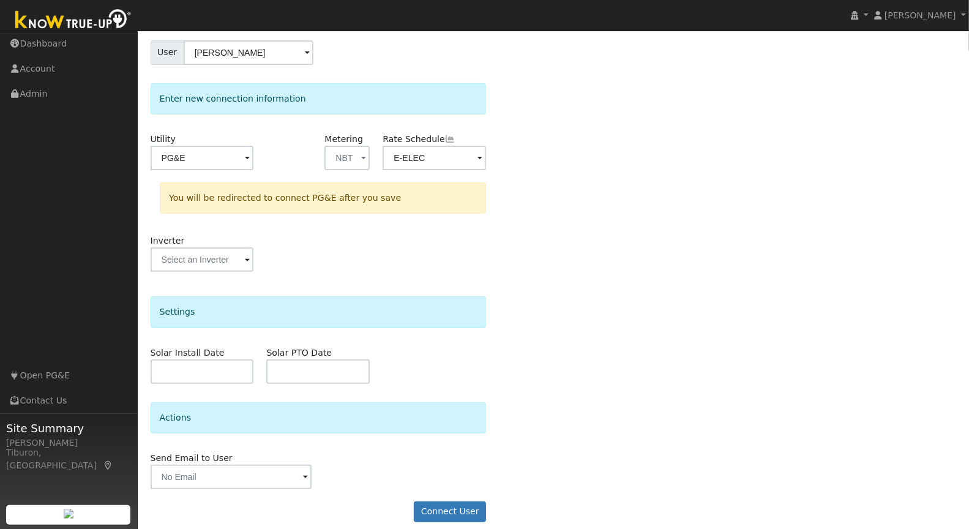
scroll to position [113, 0]
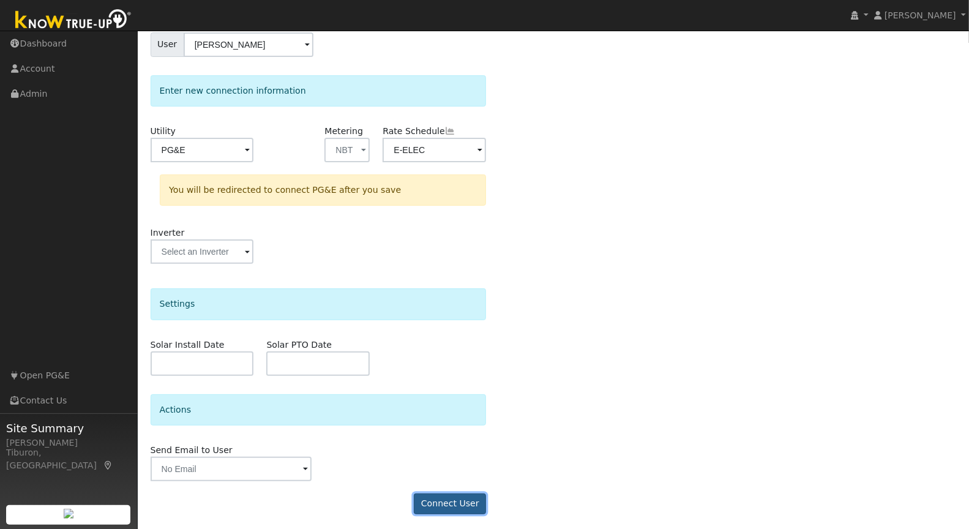
click at [461, 498] on button "Connect User" at bounding box center [450, 503] width 72 height 21
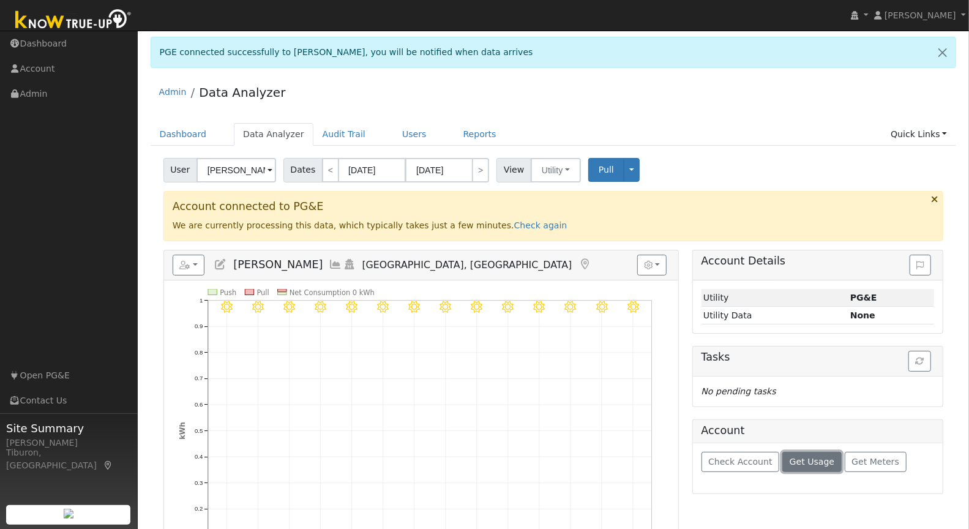
click at [804, 459] on span "Get Usage" at bounding box center [812, 462] width 45 height 10
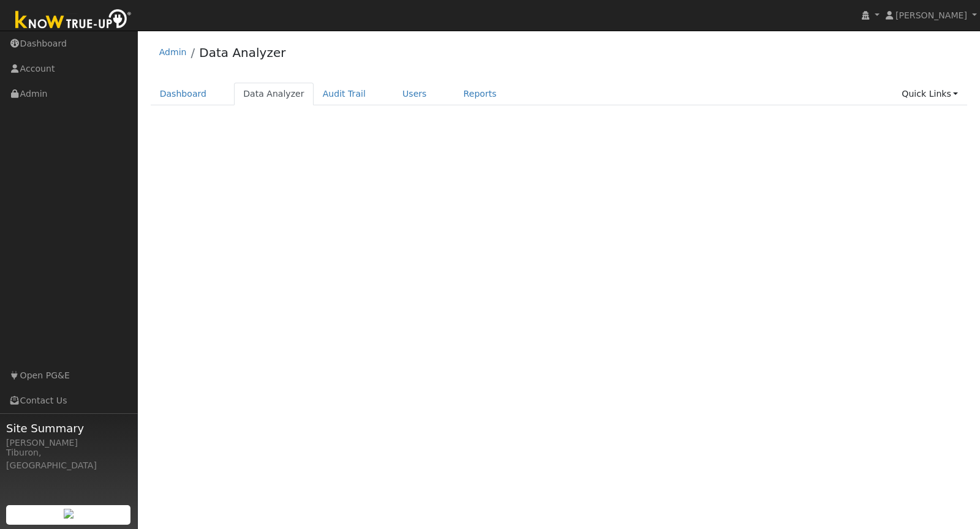
select select "7"
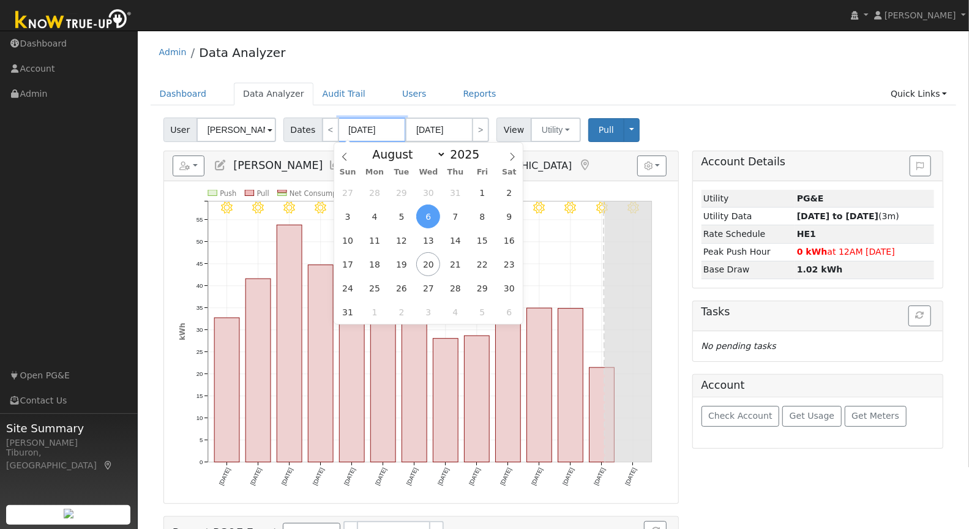
click at [365, 127] on input "[DATE]" at bounding box center [372, 130] width 67 height 24
click at [486, 156] on span at bounding box center [486, 157] width 9 height 7
type input "2024"
click at [397, 150] on select "January February March April May June July August September October November De…" at bounding box center [406, 154] width 80 height 15
click at [452, 184] on span "1" at bounding box center [455, 193] width 24 height 24
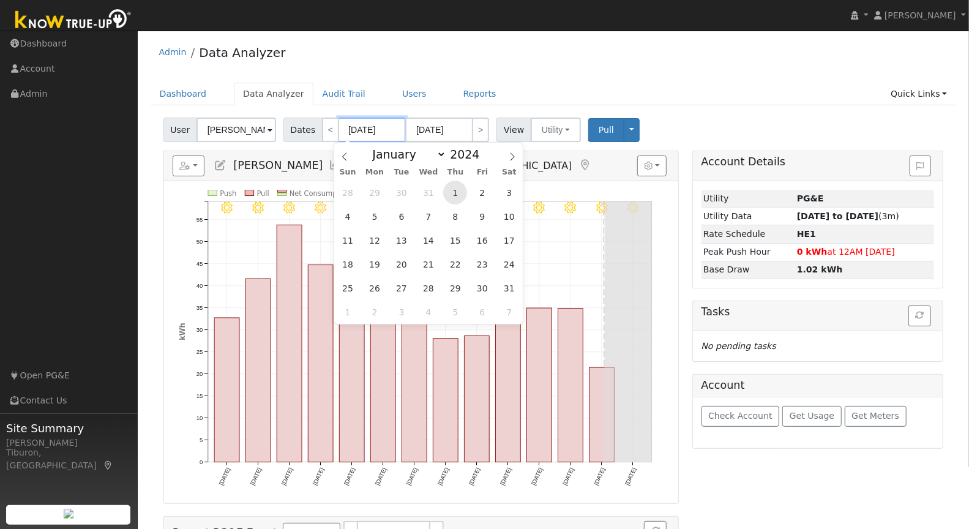
type input "[DATE]"
